Goal: Find specific page/section: Find specific page/section

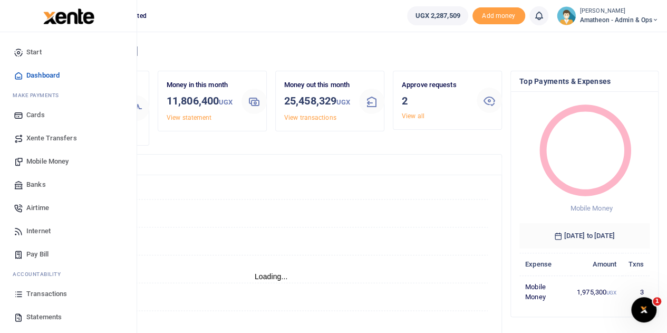
click at [41, 293] on span "Transactions" at bounding box center [46, 293] width 41 height 11
